Goal: Information Seeking & Learning: Check status

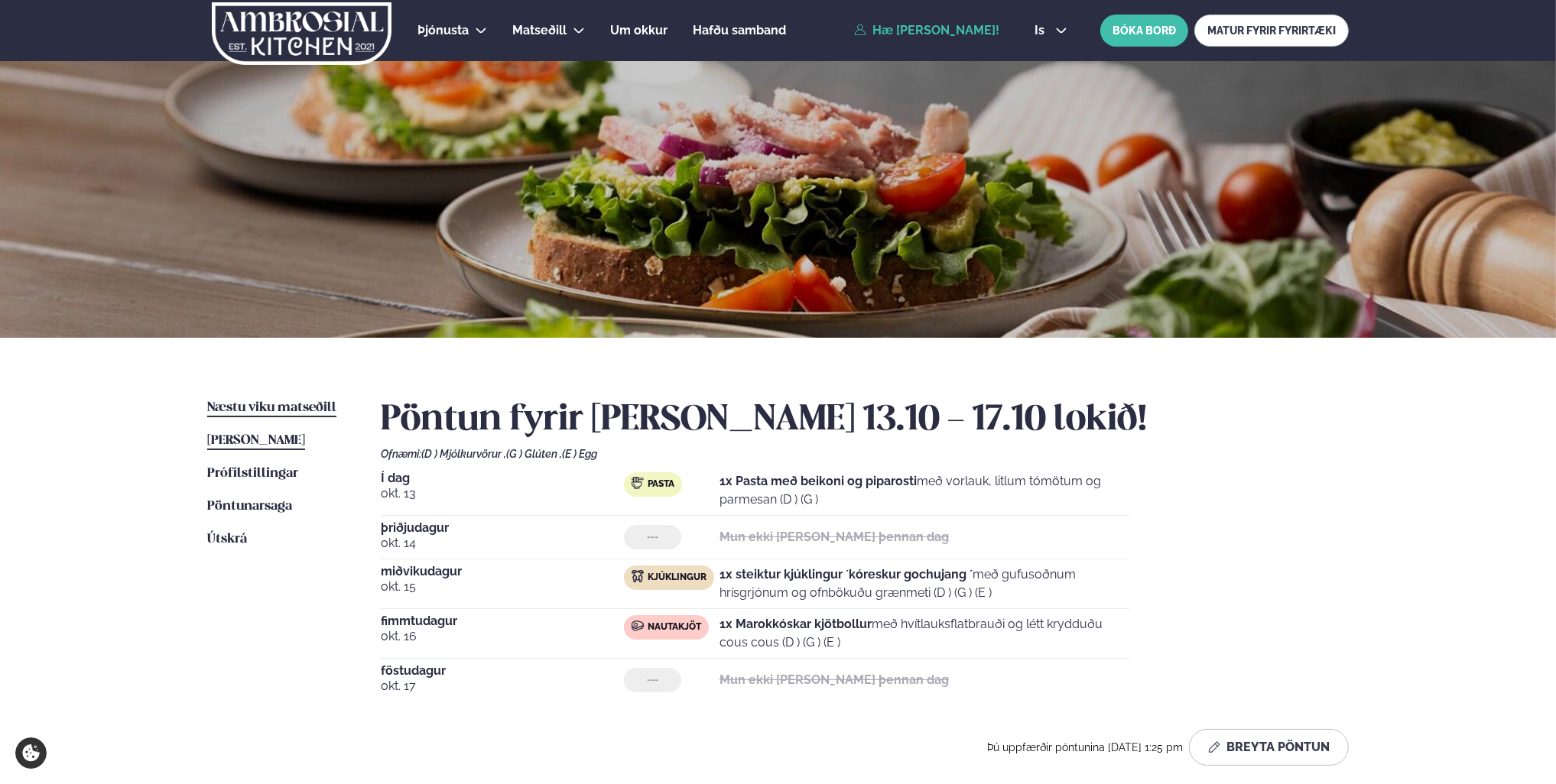
click at [286, 408] on span "Næstu viku matseðill" at bounding box center [271, 408] width 129 height 13
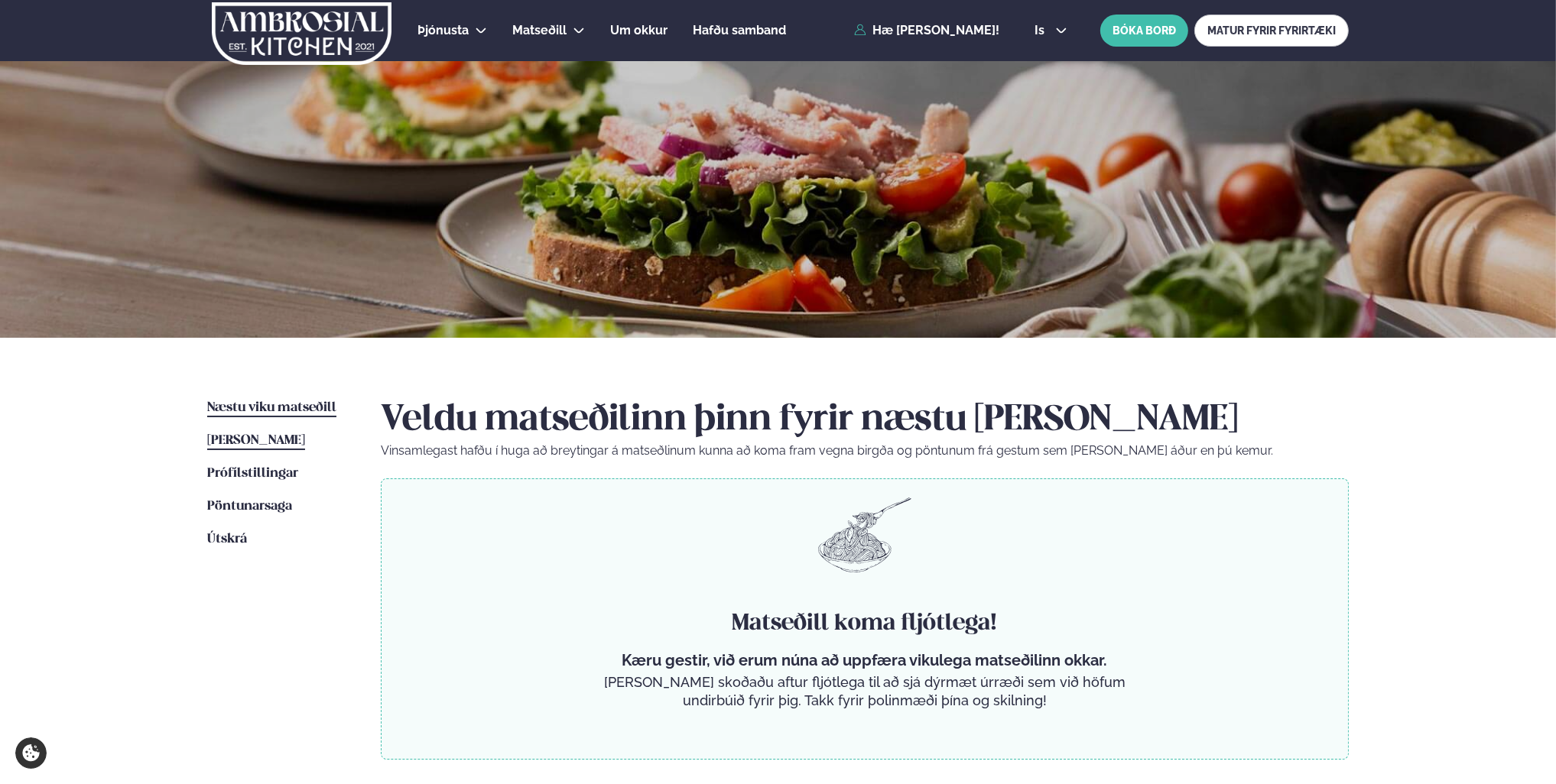
click at [275, 437] on span "[PERSON_NAME]" at bounding box center [255, 441] width 98 height 13
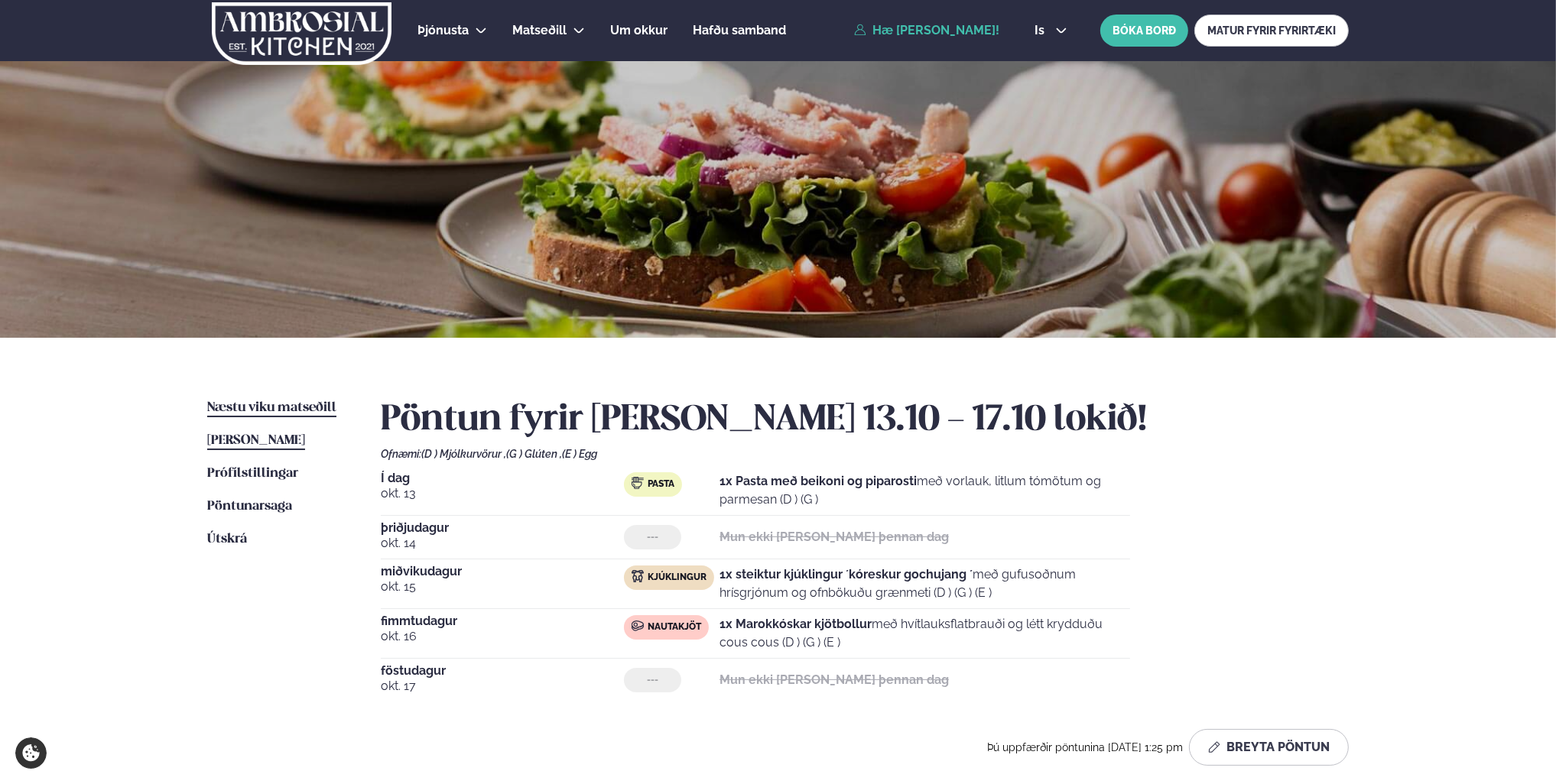
click at [303, 403] on span "Næstu viku matseðill" at bounding box center [271, 408] width 129 height 13
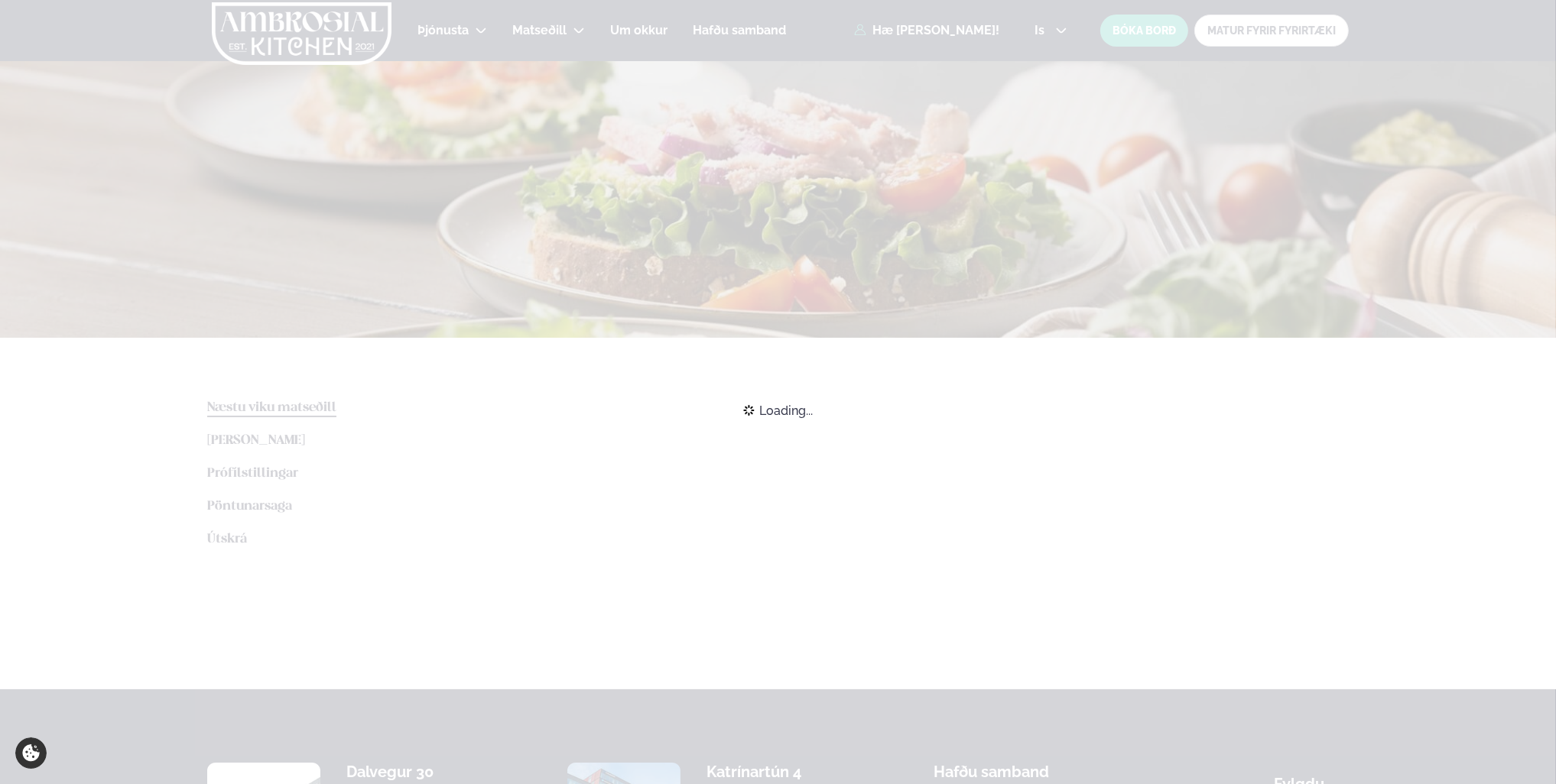
click at [274, 428] on div "Loading..." at bounding box center [778, 411] width 1556 height 34
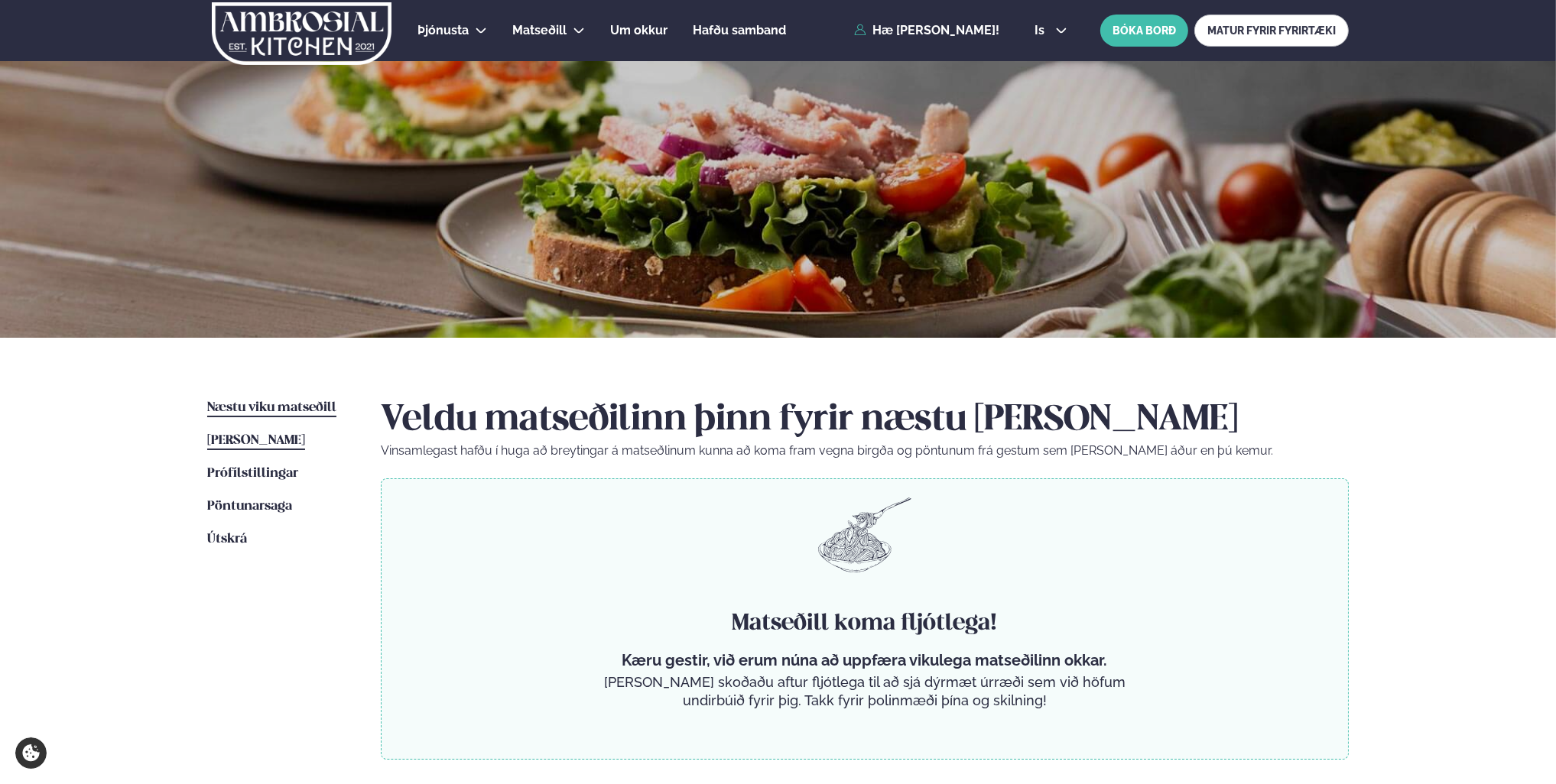
click at [269, 436] on span "[PERSON_NAME]" at bounding box center [255, 441] width 98 height 13
